Goal: Task Accomplishment & Management: Manage account settings

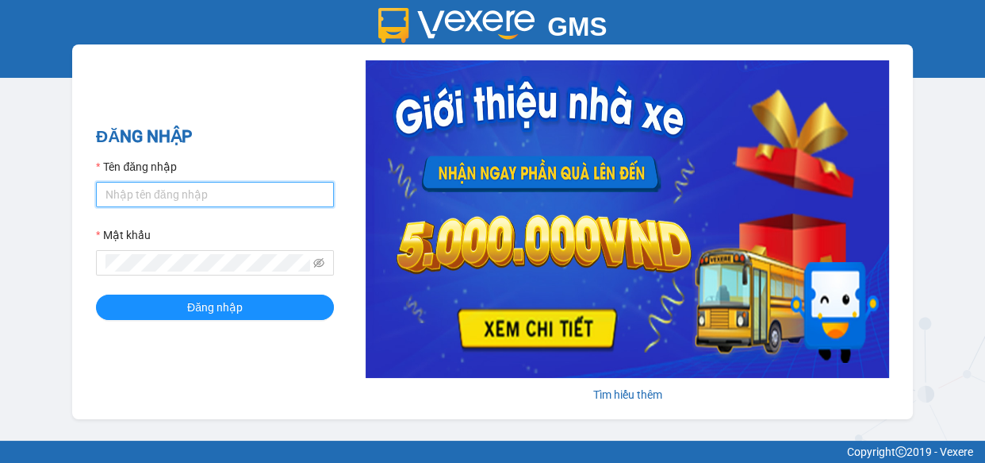
click at [125, 197] on input "Tên đăng nhập" at bounding box center [215, 194] width 238 height 25
type input "ngan.giaphuc"
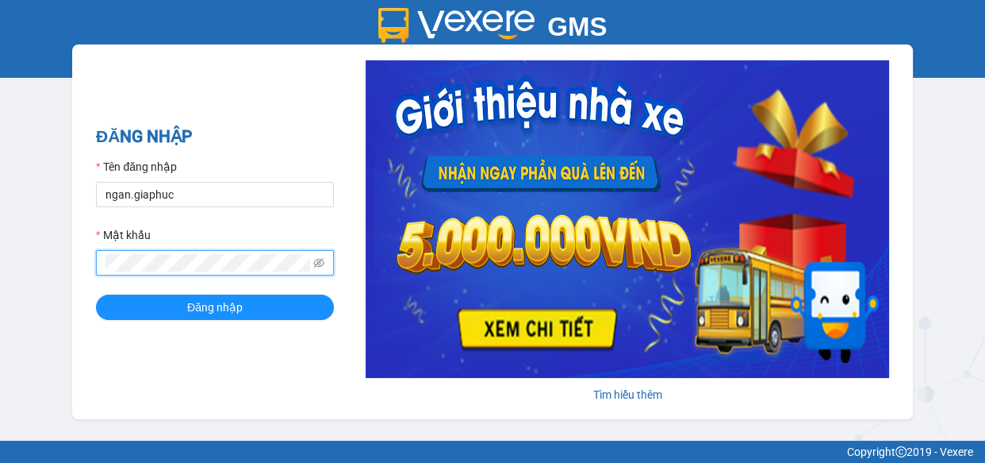
click at [96, 294] on button "Đăng nhập" at bounding box center [215, 306] width 238 height 25
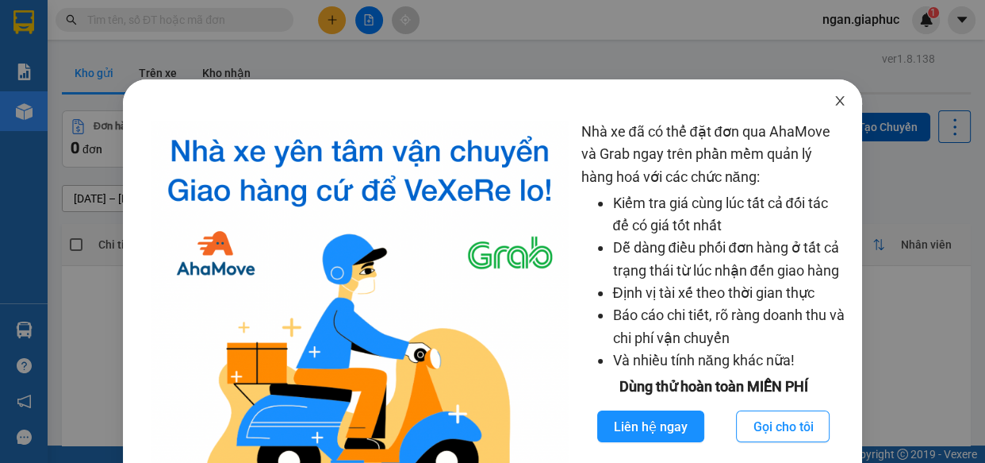
click at [834, 100] on icon "close" at bounding box center [840, 100] width 13 height 13
